Goal: Task Accomplishment & Management: Manage account settings

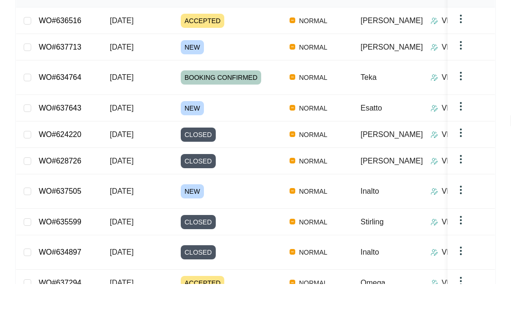
scroll to position [195, 0]
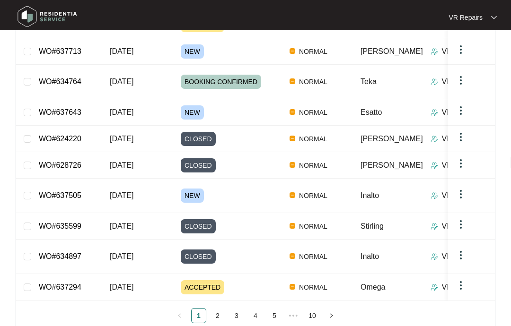
click at [223, 309] on link "2" at bounding box center [217, 316] width 14 height 14
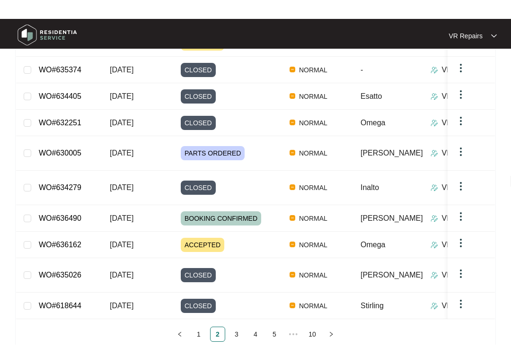
scroll to position [157, 0]
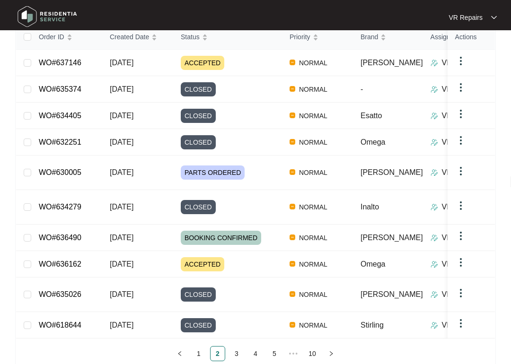
click at [204, 347] on link "1" at bounding box center [199, 354] width 14 height 14
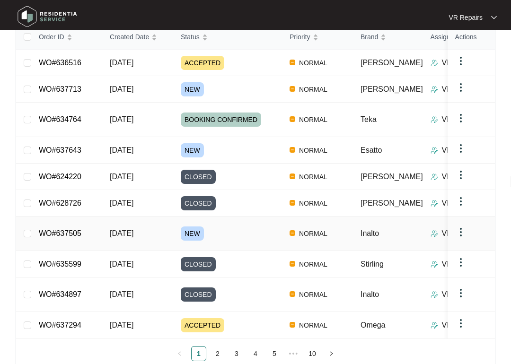
click at [74, 229] on link "WO#637505" at bounding box center [60, 233] width 43 height 8
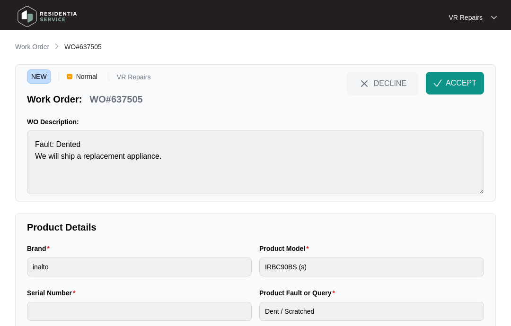
click at [461, 85] on span "ACCEPT" at bounding box center [461, 83] width 31 height 11
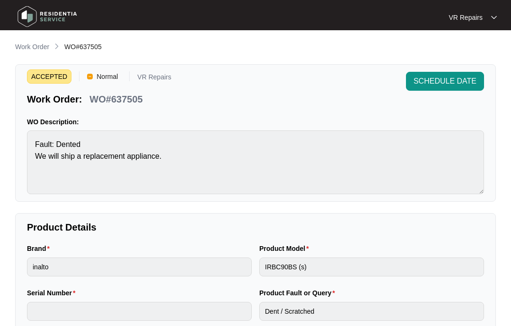
click at [36, 48] on p "Work Order" at bounding box center [32, 46] width 34 height 9
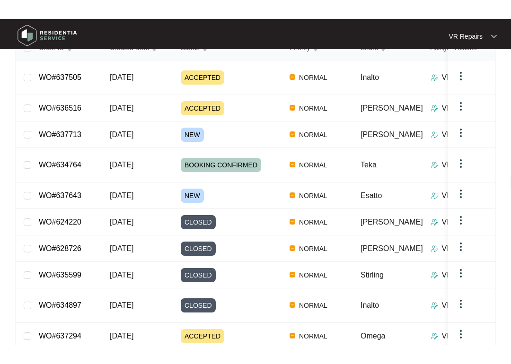
scroll to position [127, 0]
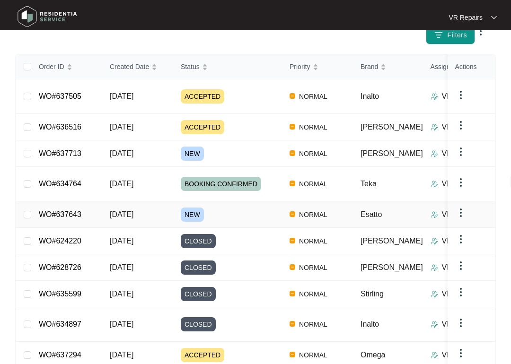
click at [74, 210] on link "WO#637643" at bounding box center [60, 214] width 43 height 8
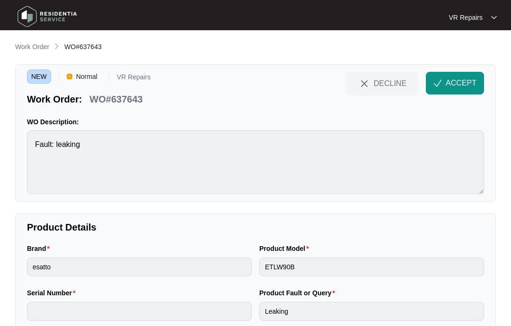
click at [457, 85] on span "ACCEPT" at bounding box center [461, 83] width 31 height 11
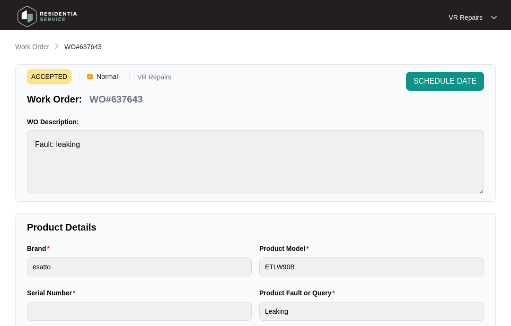
click at [41, 45] on p "Work Order" at bounding box center [32, 46] width 34 height 9
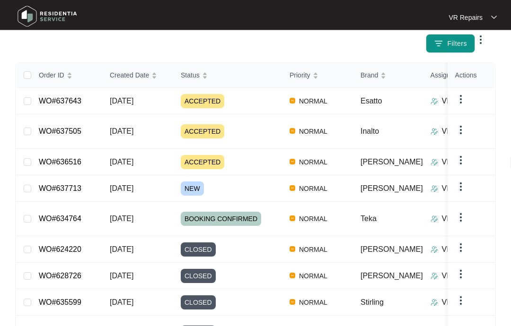
scroll to position [118, 0]
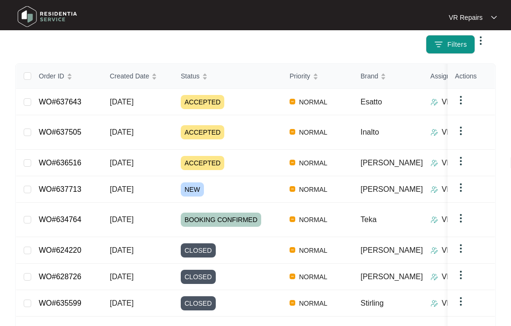
click at [78, 186] on link "WO#637713" at bounding box center [60, 189] width 43 height 8
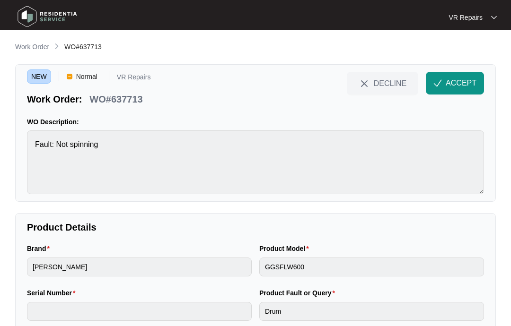
click at [455, 87] on span "ACCEPT" at bounding box center [461, 83] width 31 height 11
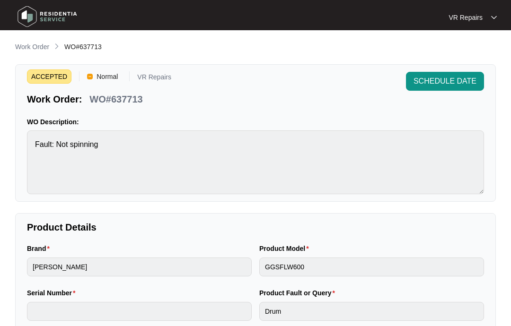
click at [34, 44] on p "Work Order" at bounding box center [32, 46] width 34 height 9
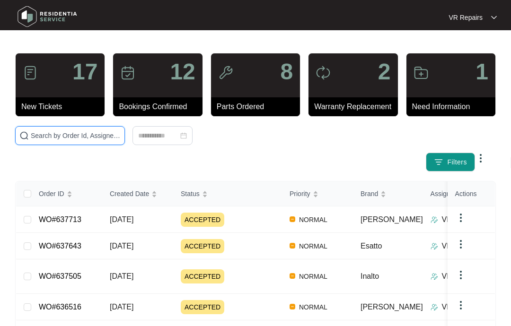
click at [87, 135] on input "text" at bounding box center [76, 136] width 90 height 10
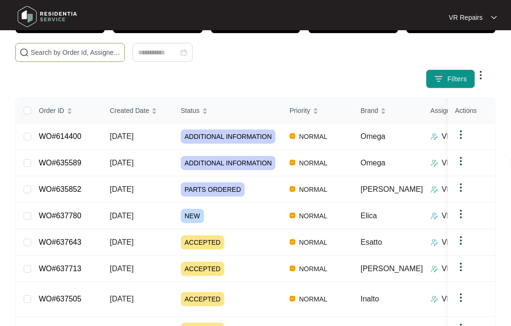
scroll to position [83, 0]
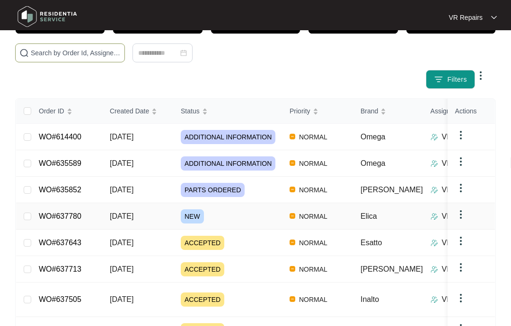
click at [74, 218] on link "WO#637780" at bounding box center [60, 216] width 43 height 8
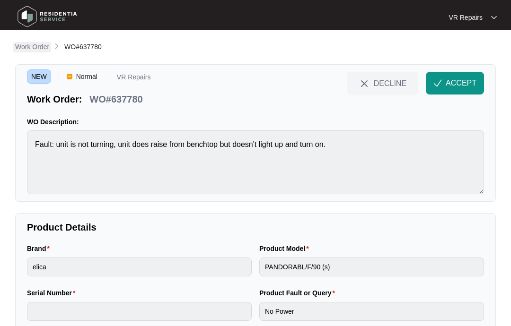
click at [31, 43] on p "Work Order" at bounding box center [32, 46] width 34 height 9
